Goal: Information Seeking & Learning: Stay updated

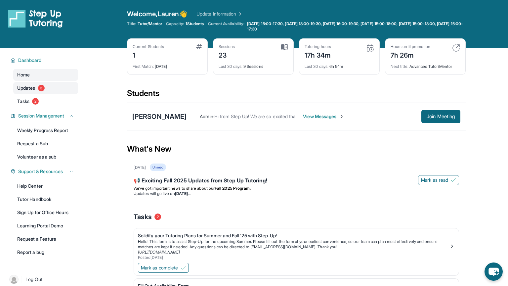
click at [38, 87] on link "Updates 3" at bounding box center [45, 88] width 65 height 12
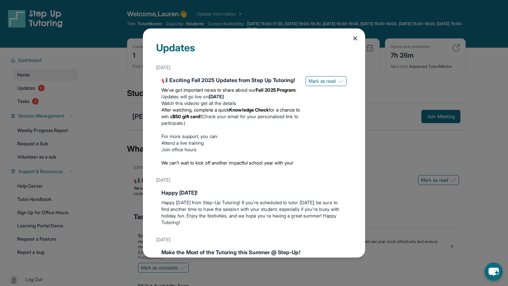
click at [357, 37] on icon at bounding box center [355, 38] width 3 height 3
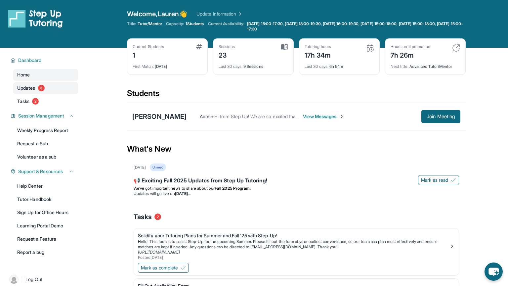
click at [48, 86] on link "Updates 3" at bounding box center [45, 88] width 65 height 12
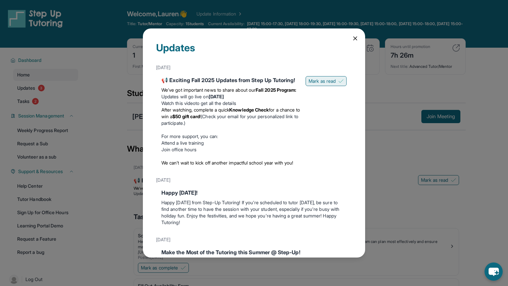
click at [322, 81] on span "Mark as read" at bounding box center [322, 81] width 27 height 7
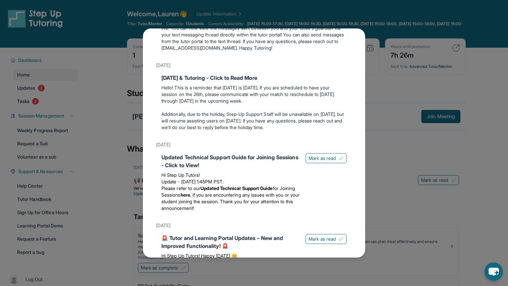
scroll to position [544, 0]
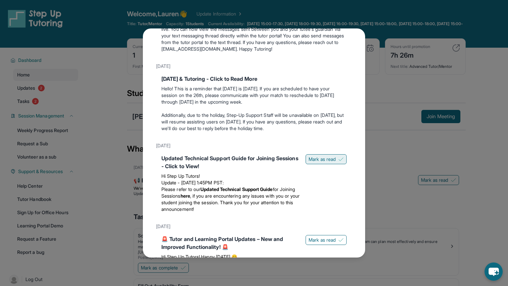
click at [319, 162] on span "Mark as read" at bounding box center [322, 159] width 27 height 7
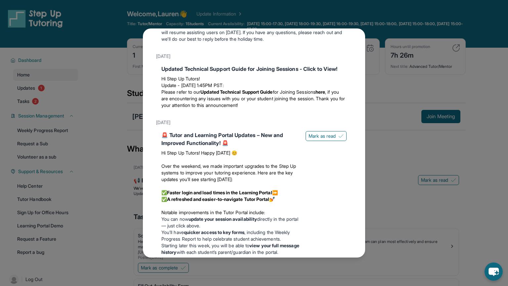
scroll to position [637, 0]
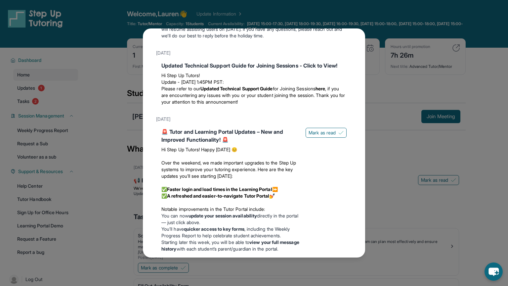
click at [140, 75] on div "Updates [DATE] 📢 Exciting Fall 2025 Updates from Step Up Tutoring! We’ve got im…" at bounding box center [254, 143] width 508 height 286
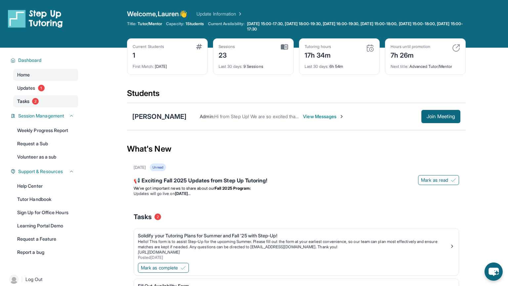
click at [25, 102] on span "Tasks" at bounding box center [23, 101] width 12 height 7
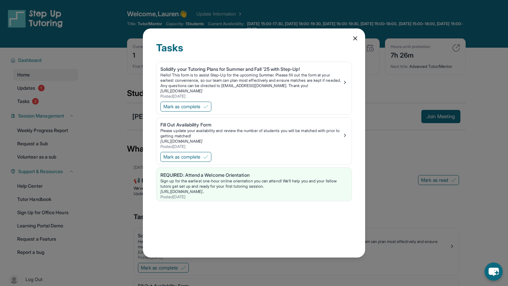
click at [354, 37] on icon at bounding box center [355, 38] width 3 height 3
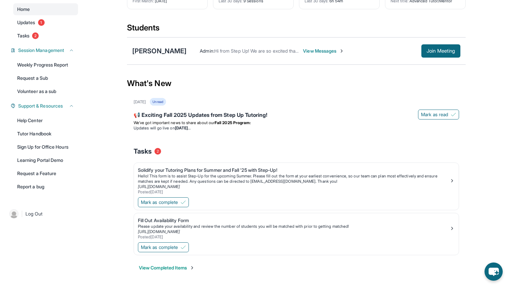
scroll to position [0, 0]
